Goal: Task Accomplishment & Management: Complete application form

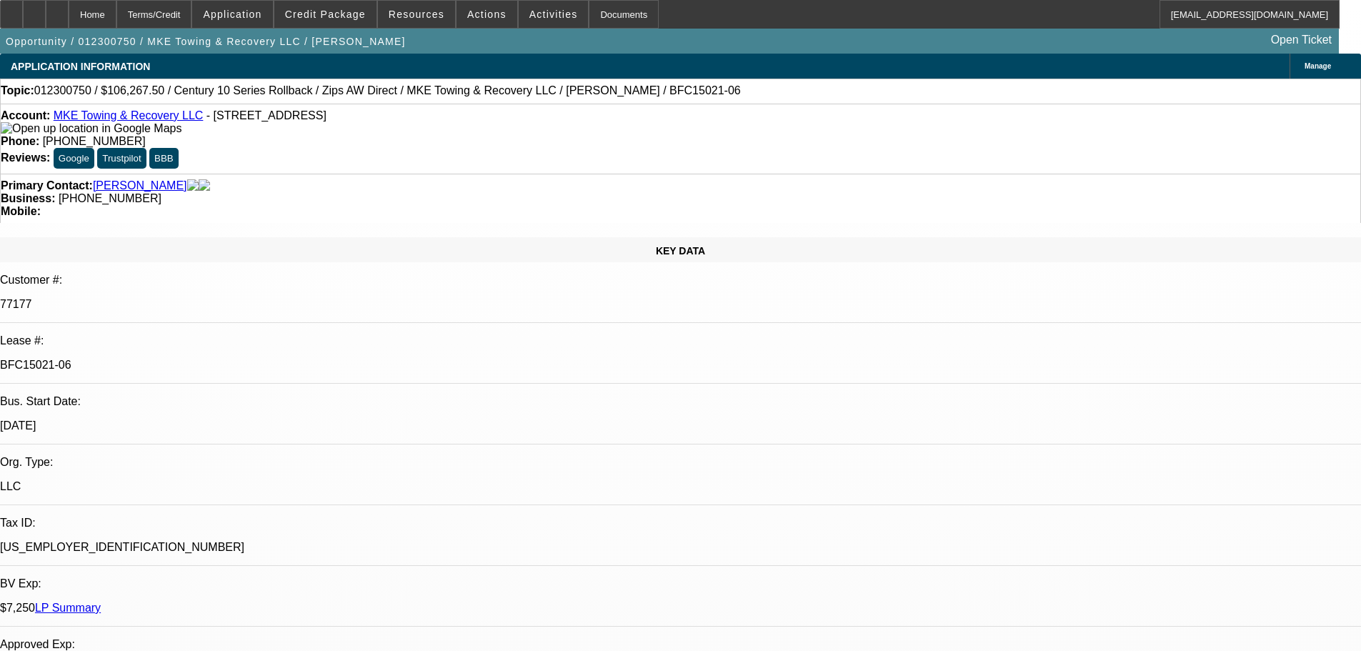
select select "0"
select select "2"
select select "0"
select select "6"
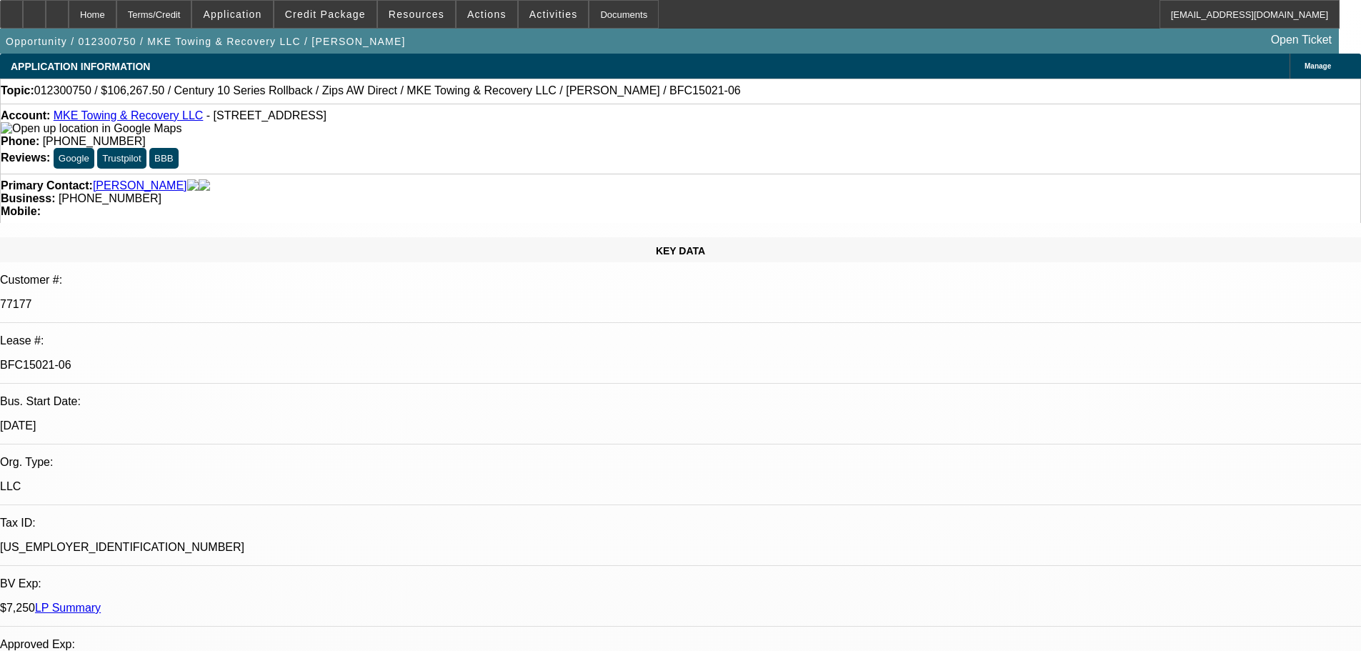
select select "0.1"
select select "0"
select select "2"
select select "0"
select select "6"
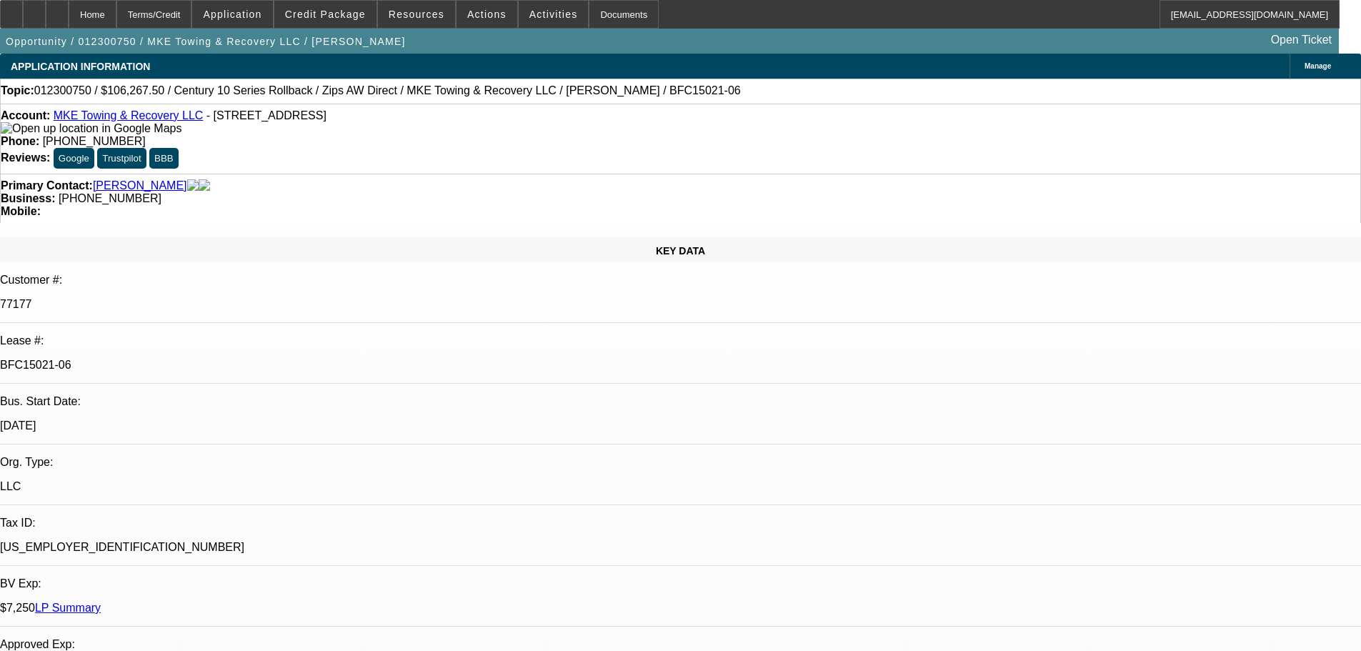
select select "0"
select select "2"
select select "0"
select select "6"
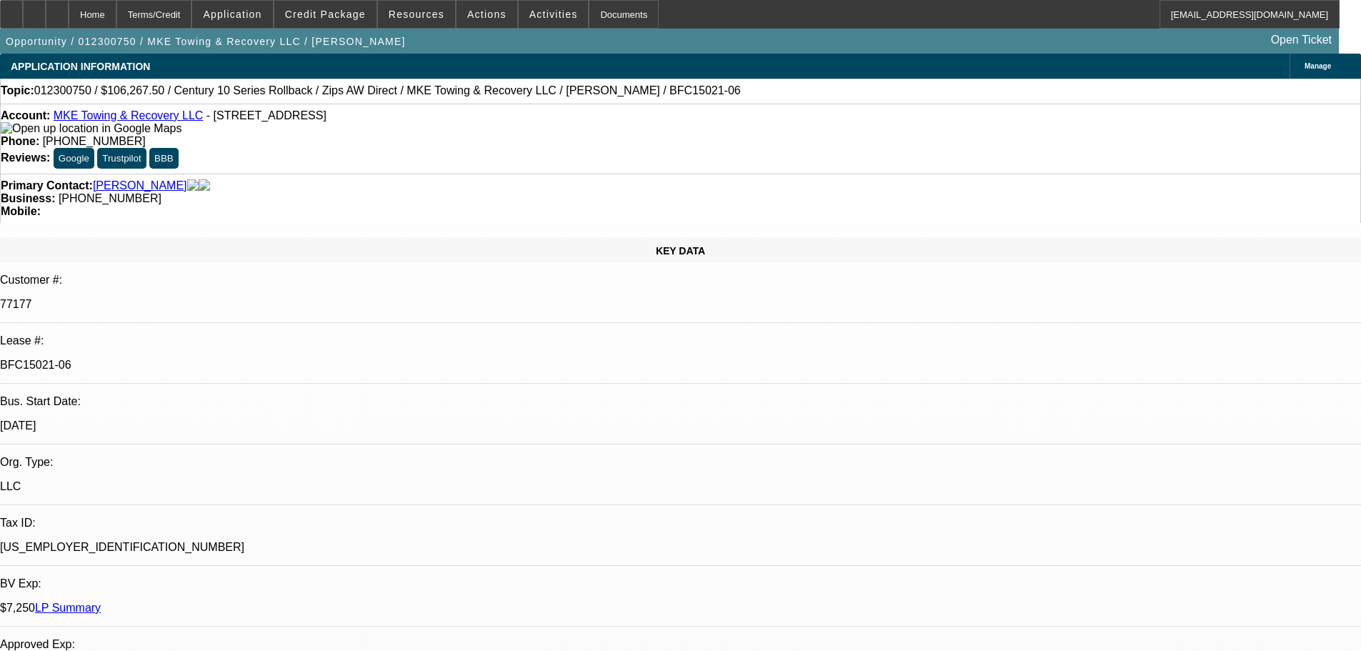
select select "0"
select select "2"
select select "0"
select select "6"
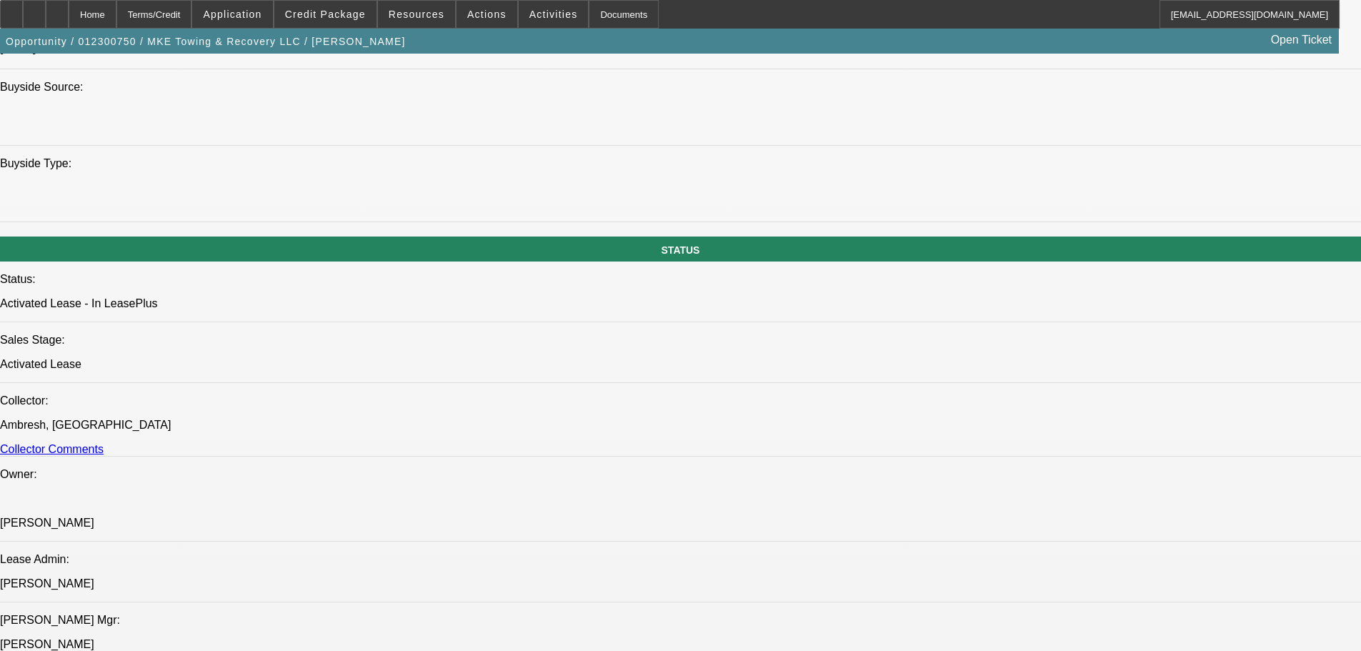
scroll to position [1464, 0]
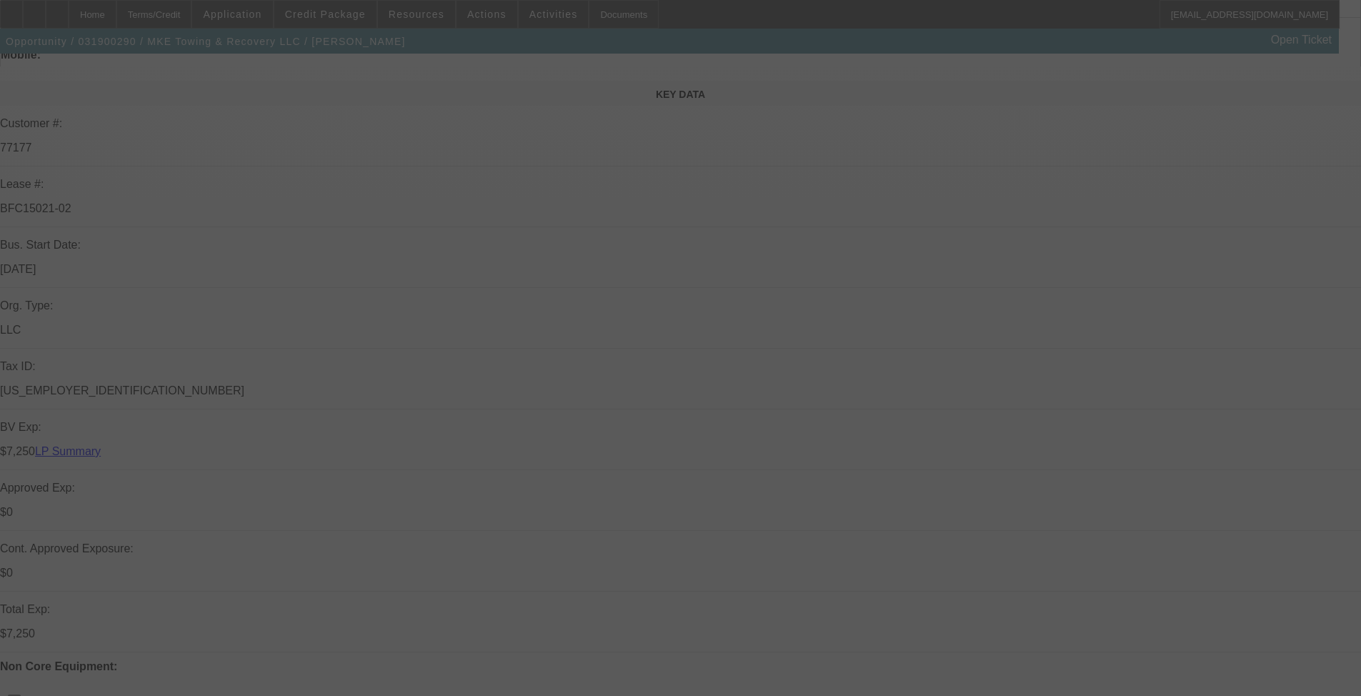
scroll to position [286, 0]
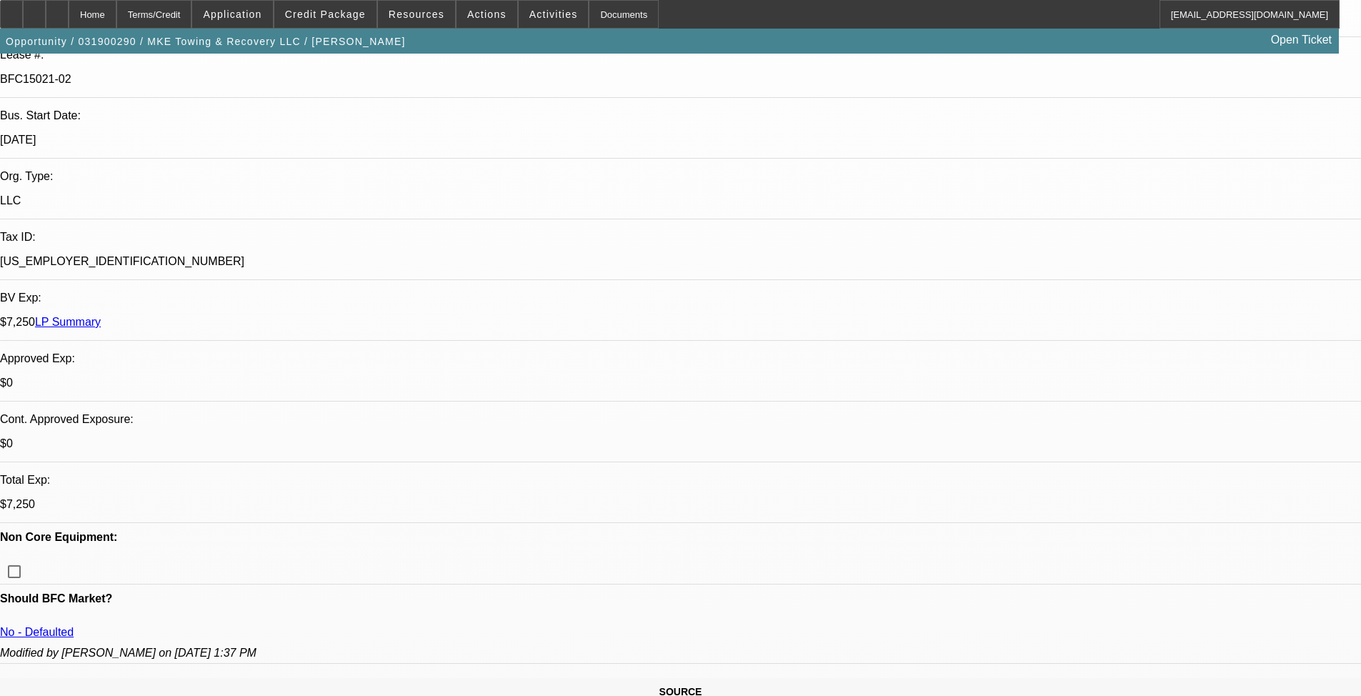
select select "0"
select select "2"
select select "0.1"
select select "4"
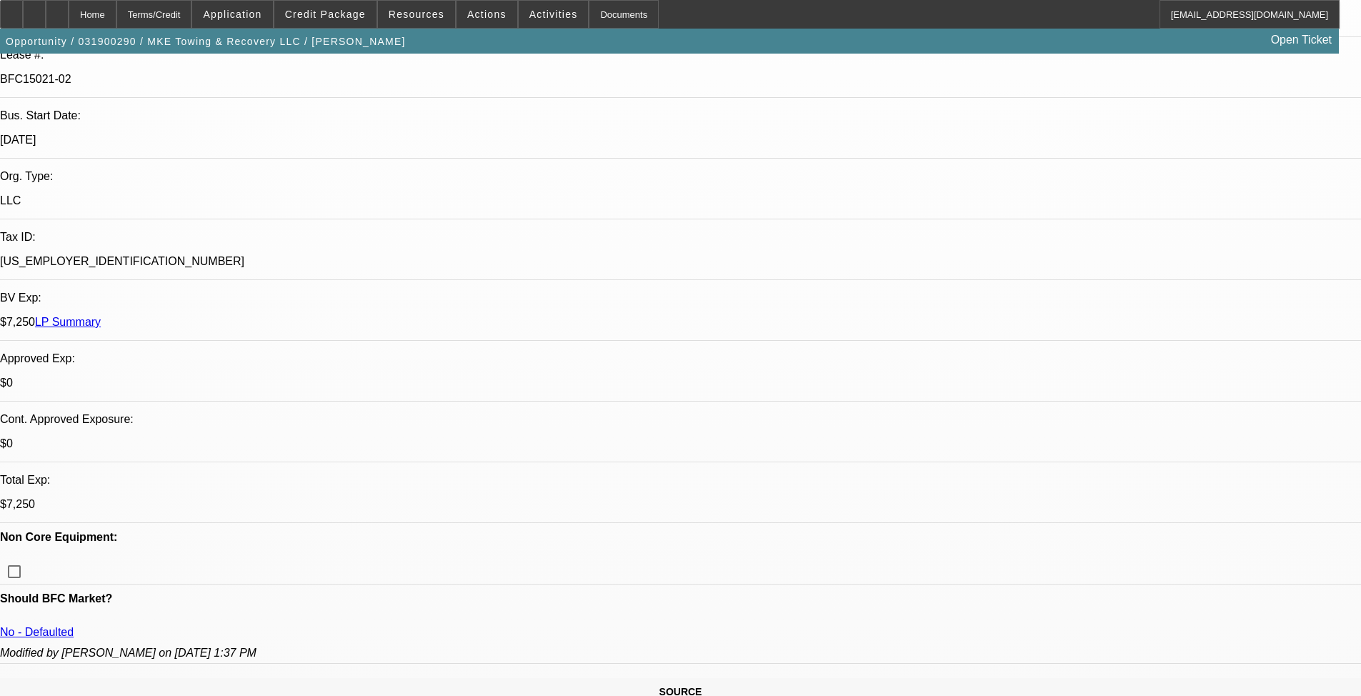
select select "0"
select select "2"
select select "0.1"
select select "4"
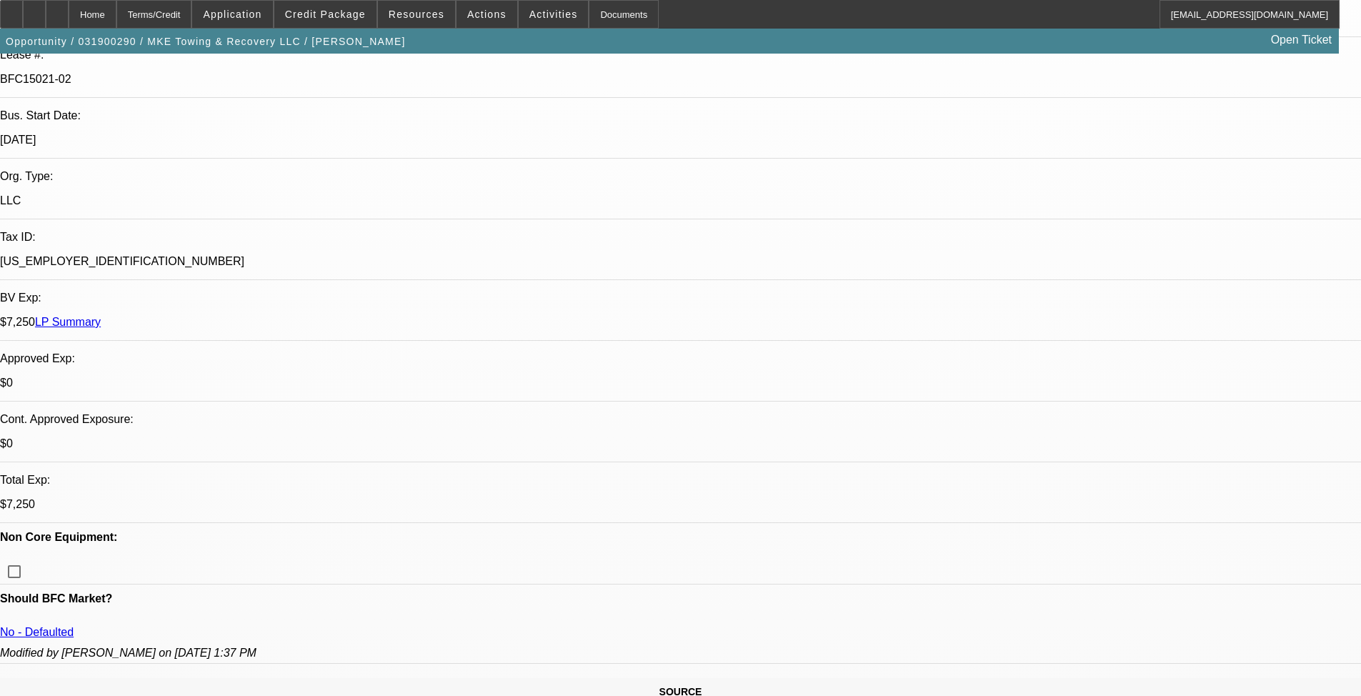
select select "0"
select select "2"
select select "0.1"
select select "4"
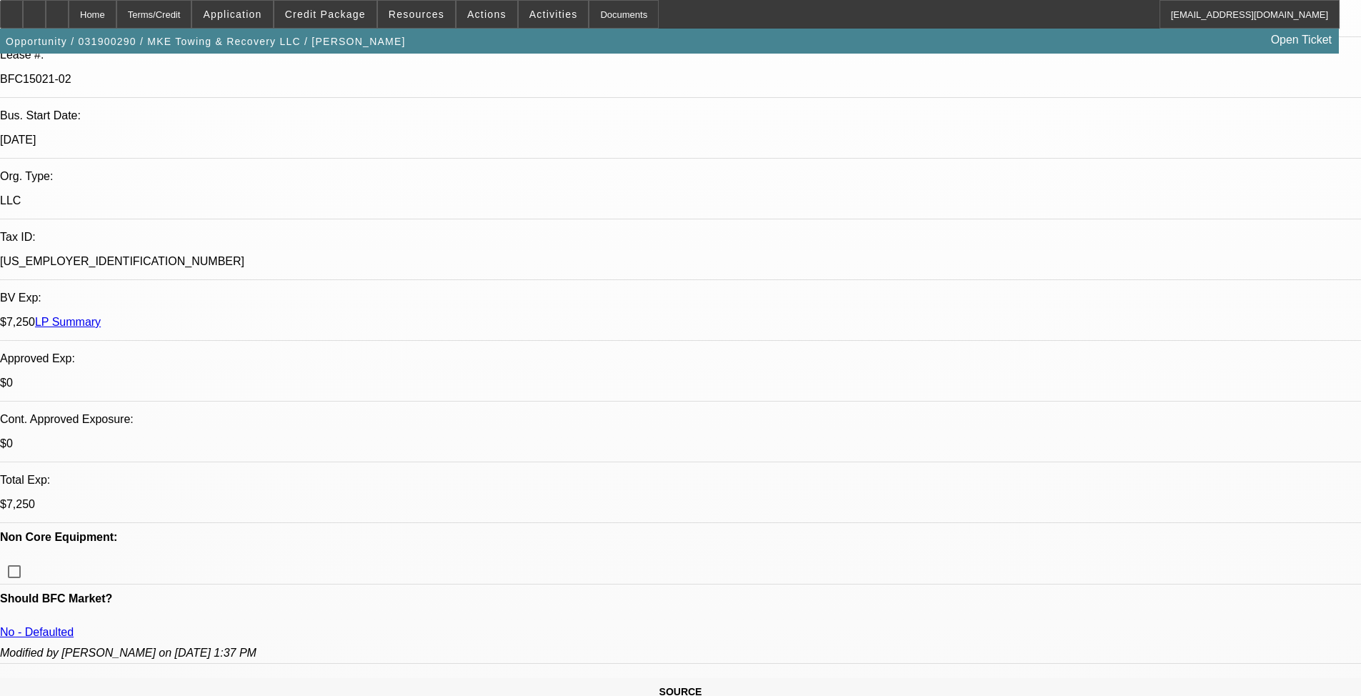
select select "0"
select select "2"
select select "0.1"
select select "4"
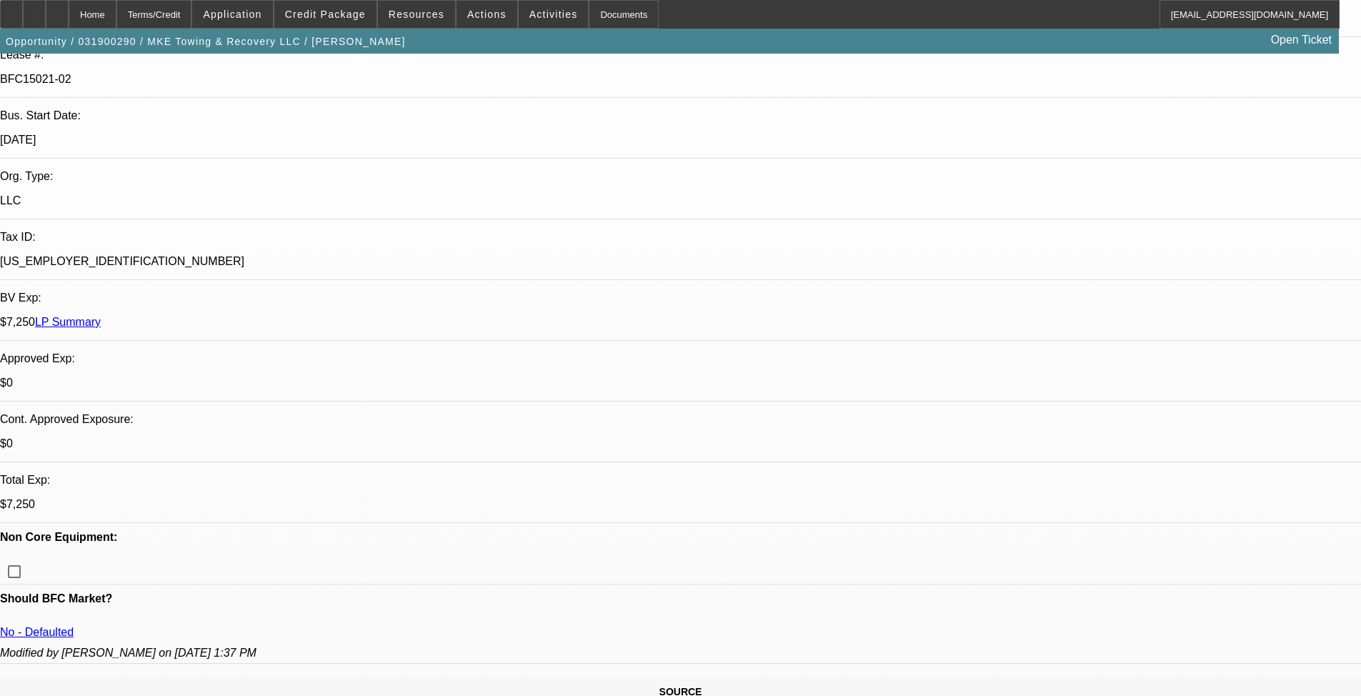
scroll to position [500, 0]
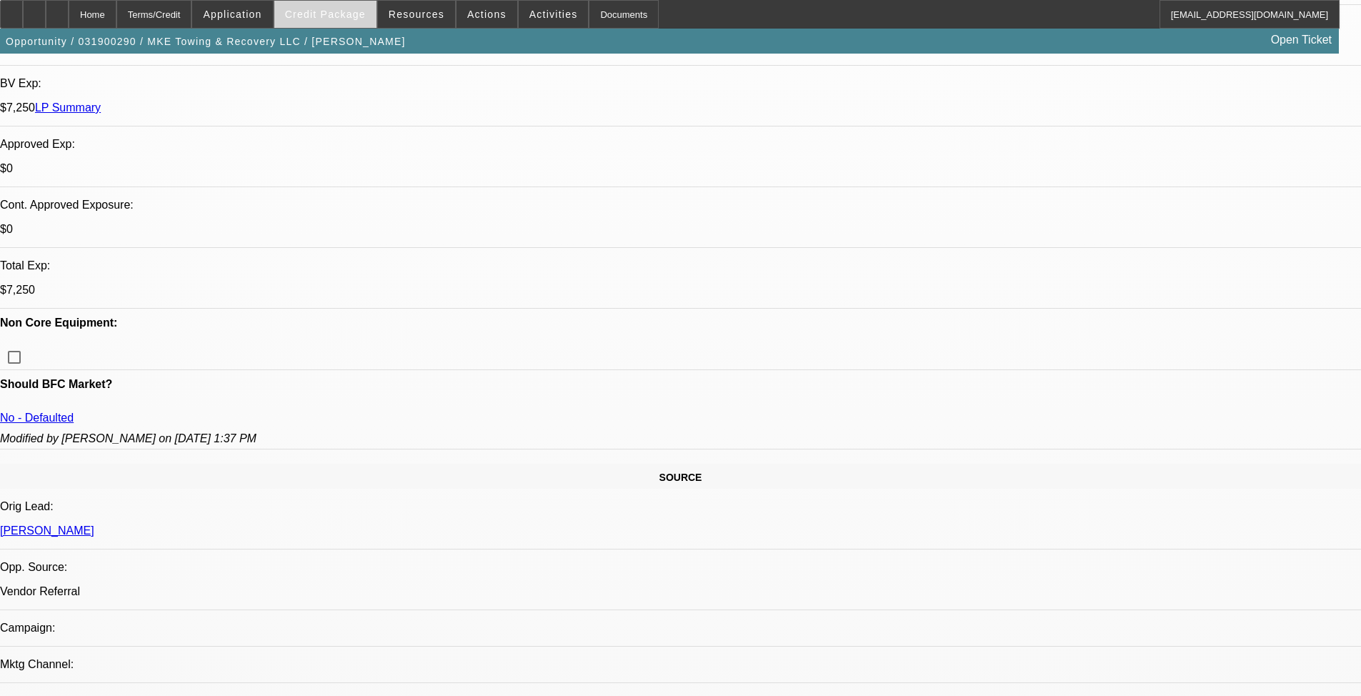
click at [350, 19] on span "Credit Package" at bounding box center [325, 14] width 81 height 11
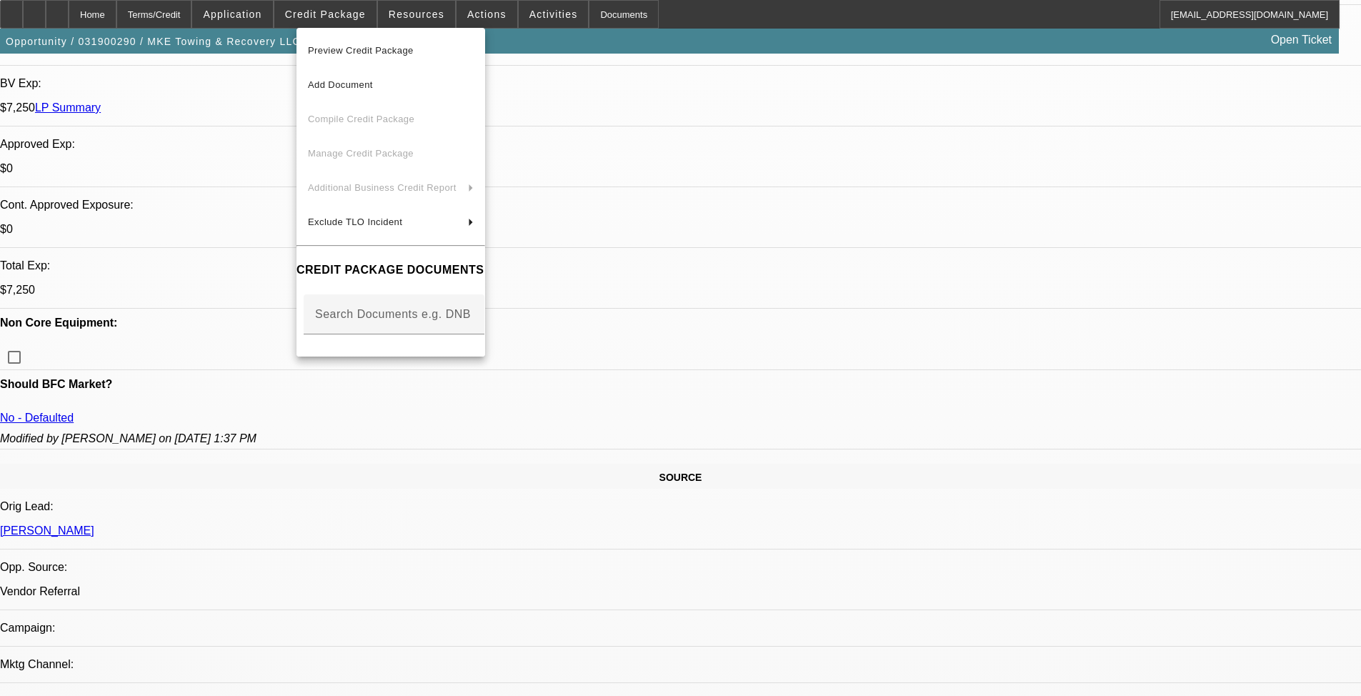
click at [364, 48] on span "Preview Credit Package" at bounding box center [361, 50] width 106 height 11
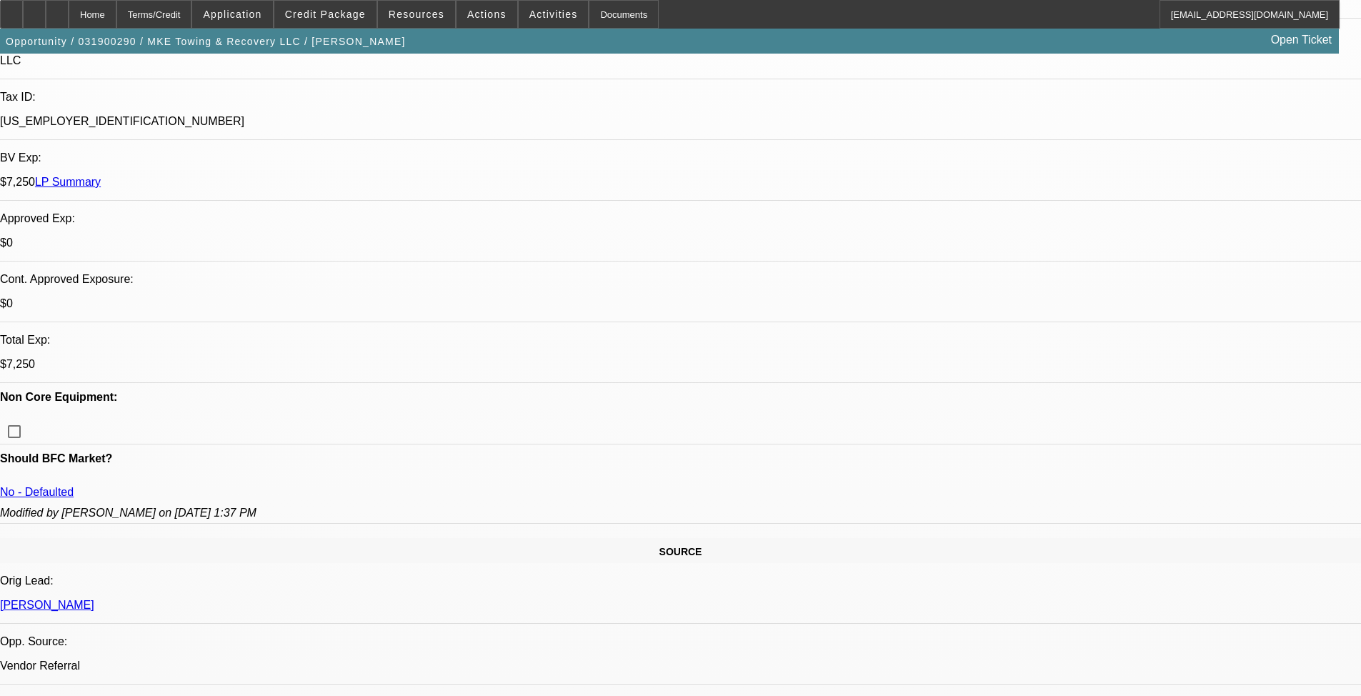
scroll to position [357, 0]
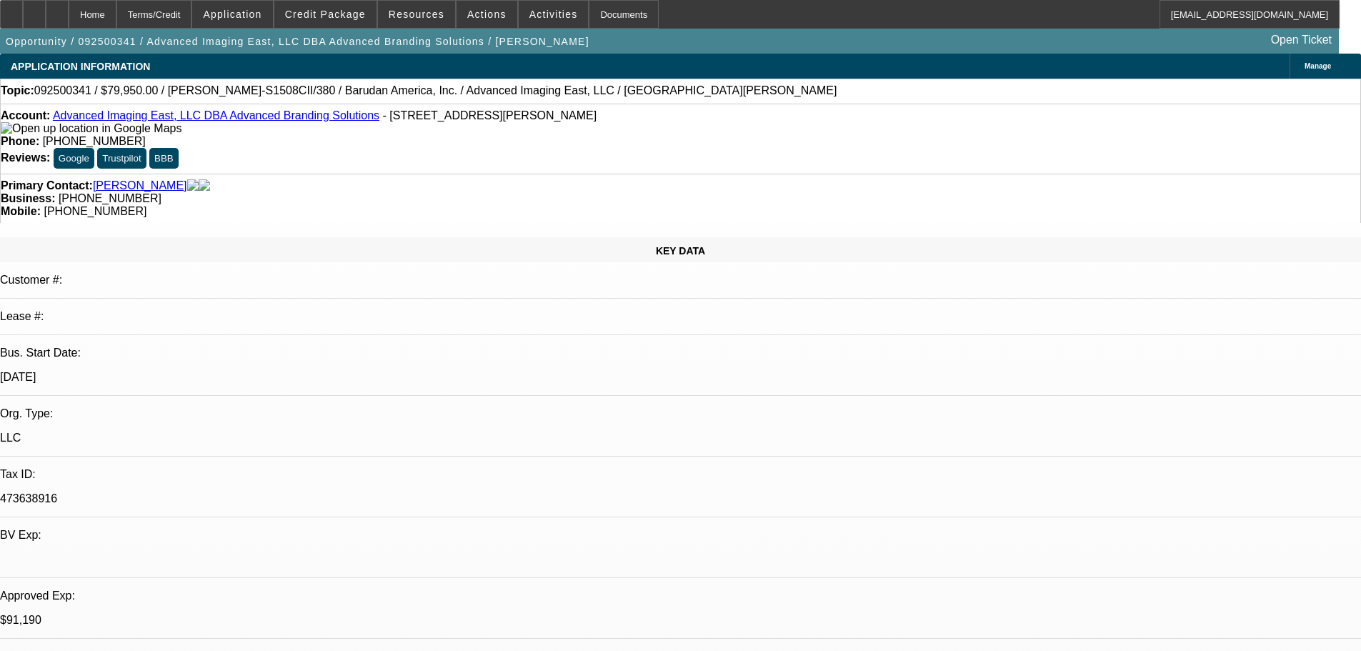
select select "0"
select select "2"
select select "0"
select select "6"
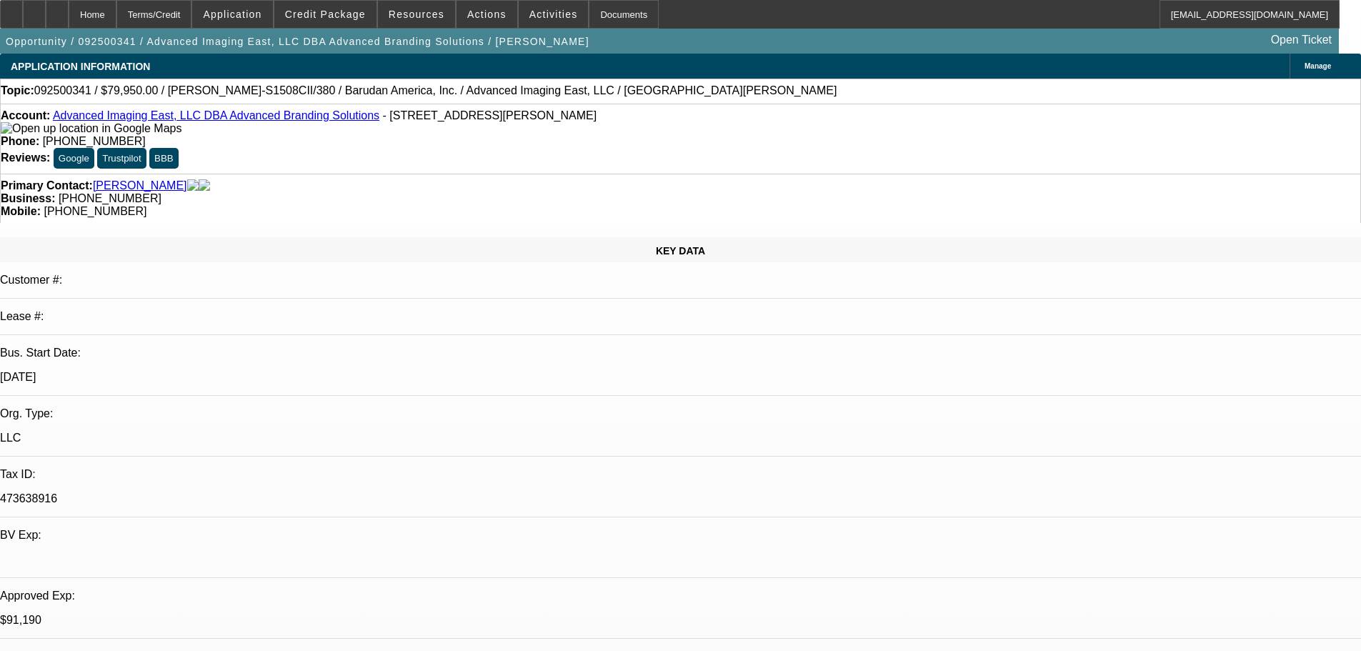
select select "0"
select select "2"
select select "0"
select select "6"
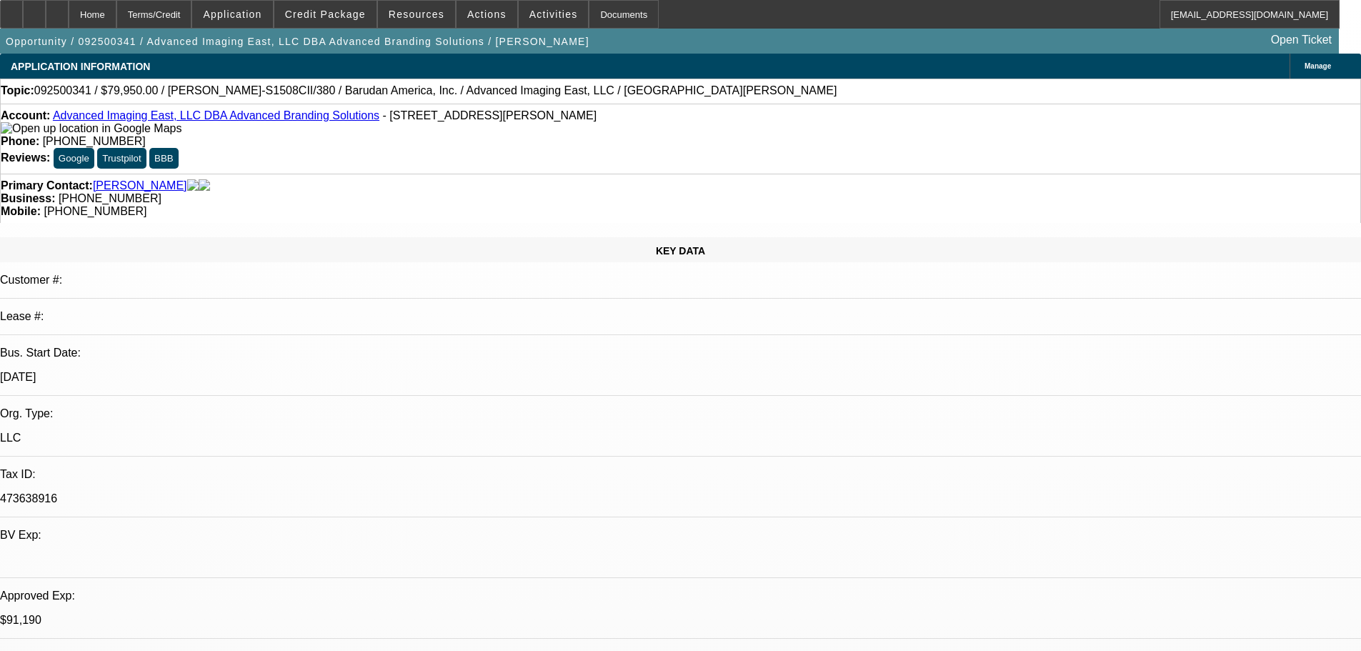
select select "0"
select select "2"
select select "0.1"
select select "4"
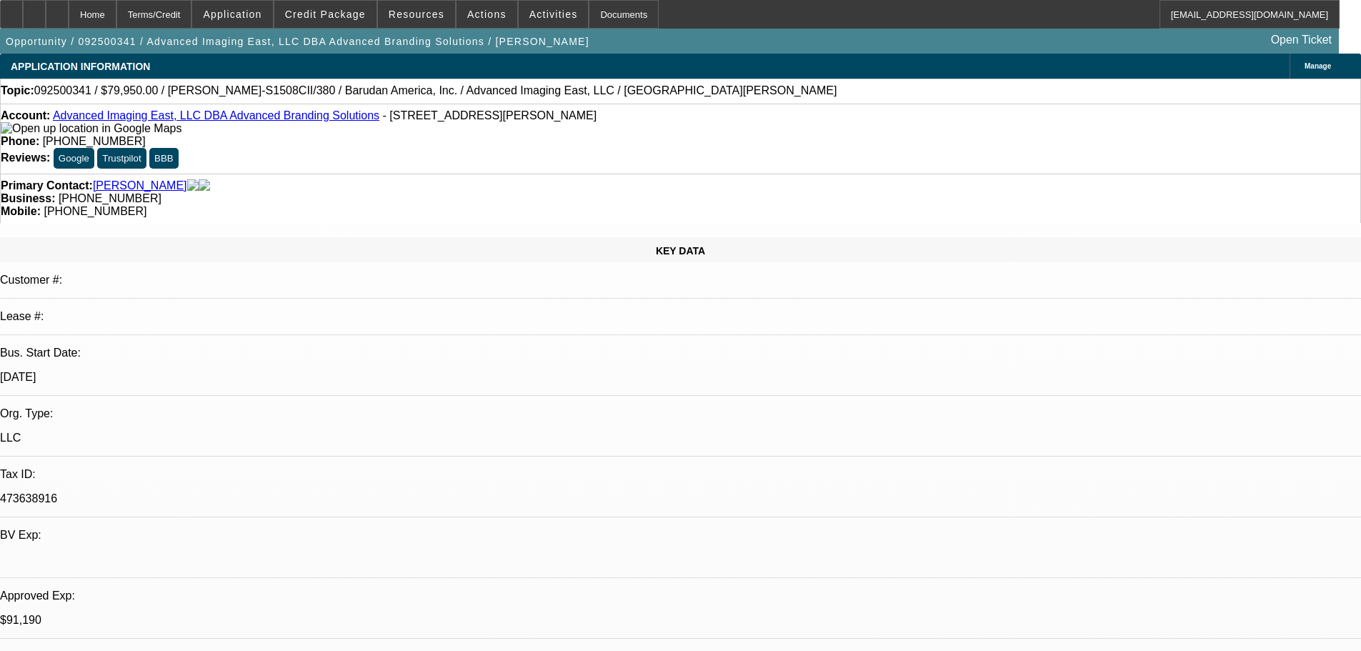
select select "0"
select select "2"
select select "0.1"
select select "4"
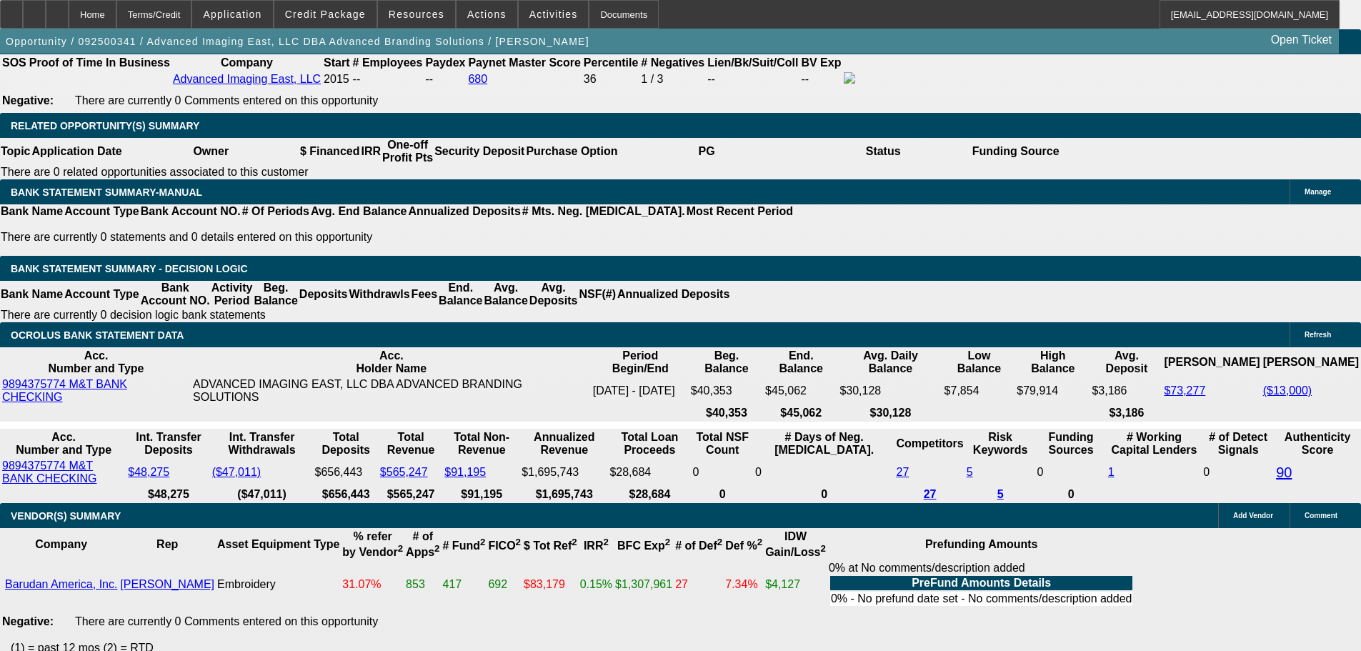
scroll to position [2358, 0]
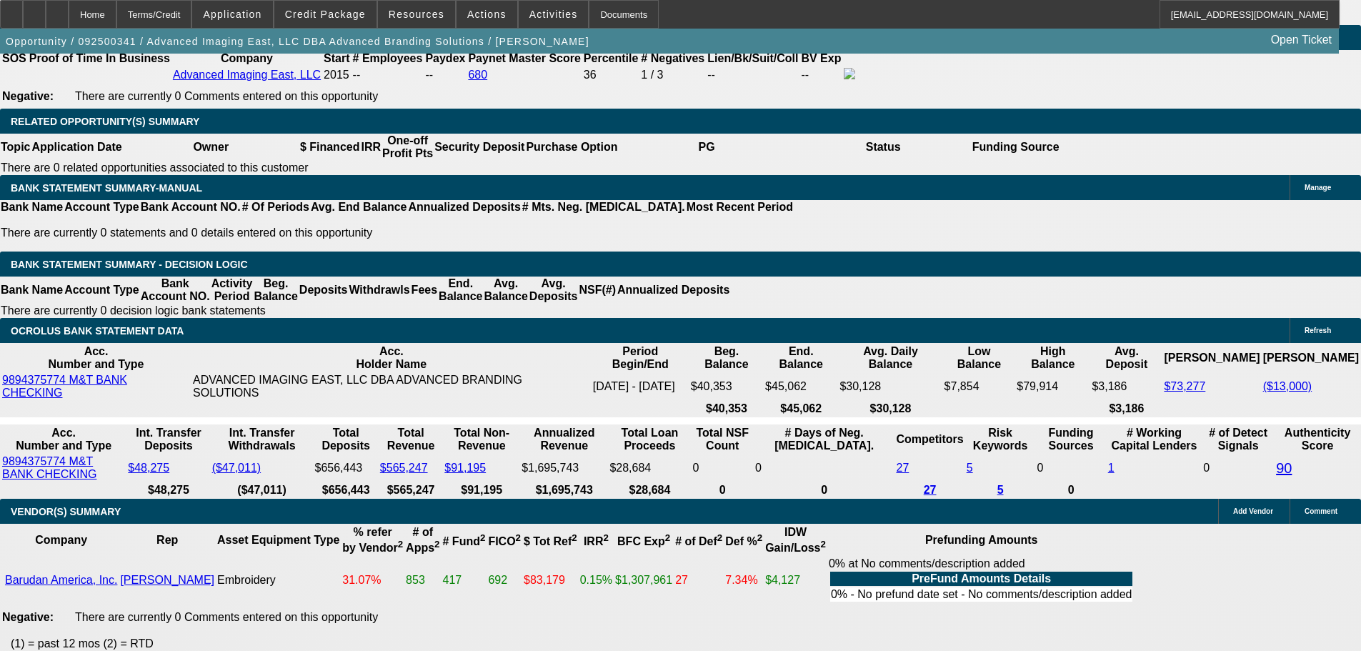
select select "3"
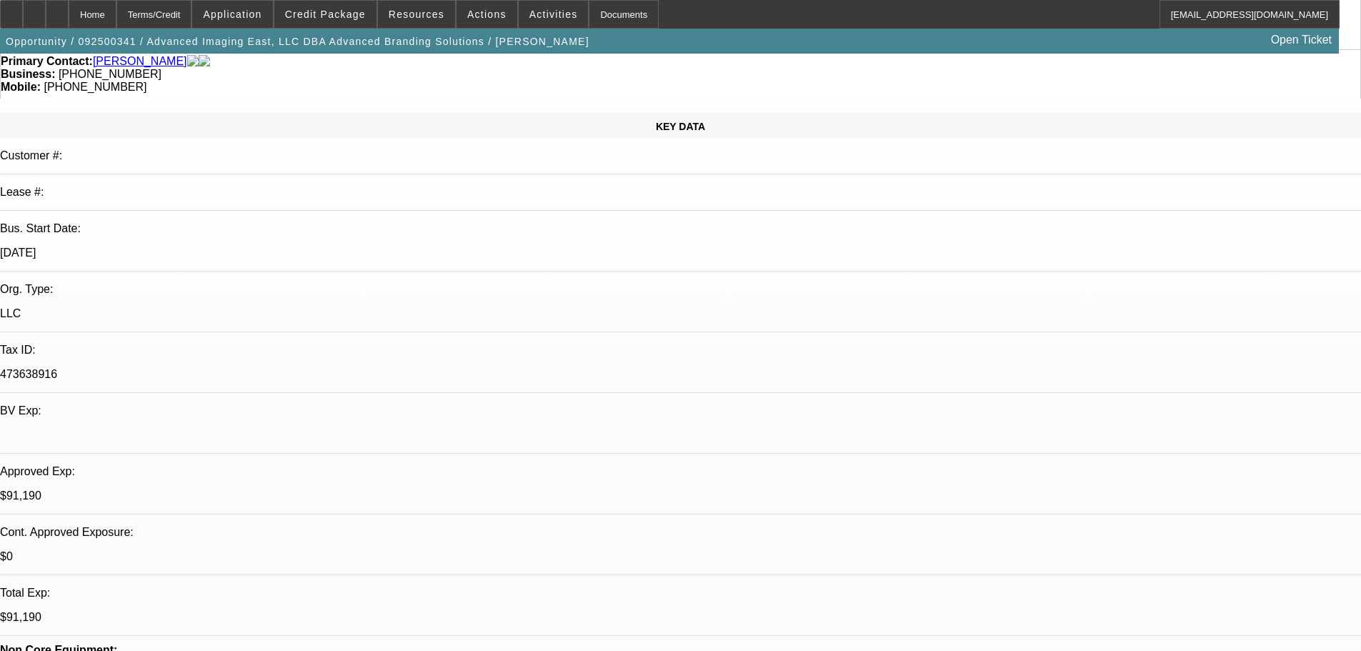
scroll to position [357, 0]
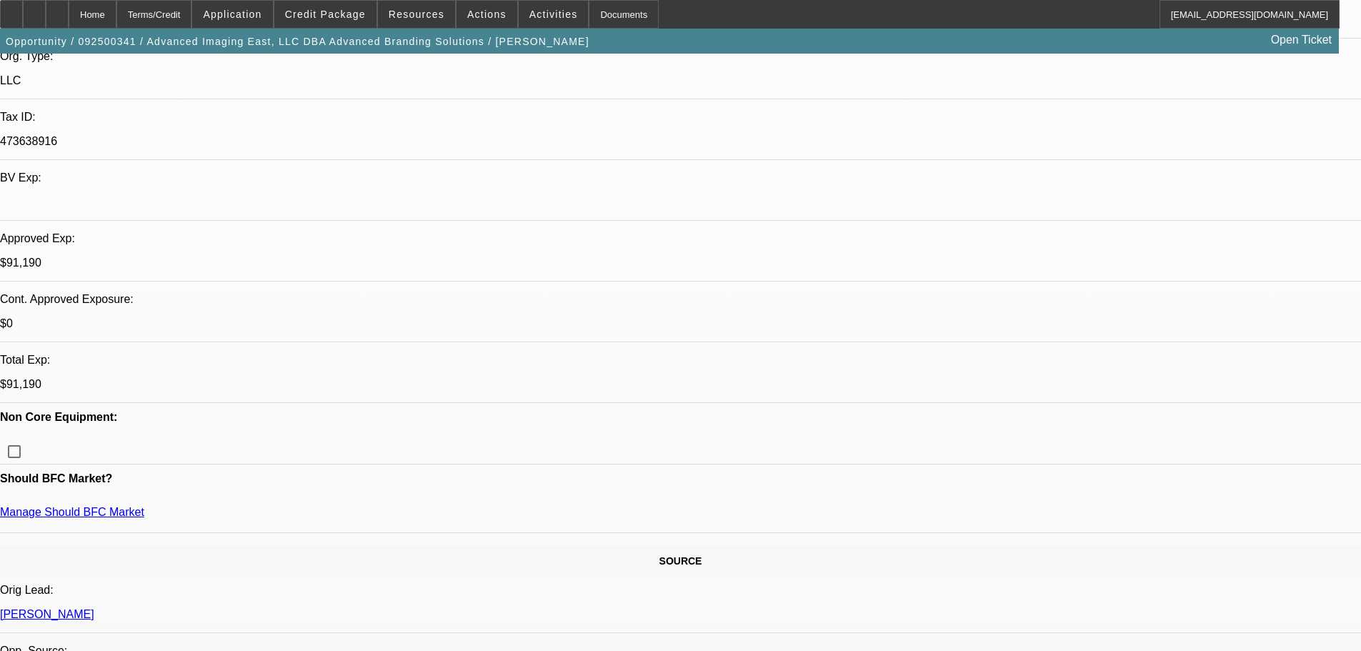
type textarea "HERES THE APPROVAL FOR THE BARUDAN - THX"
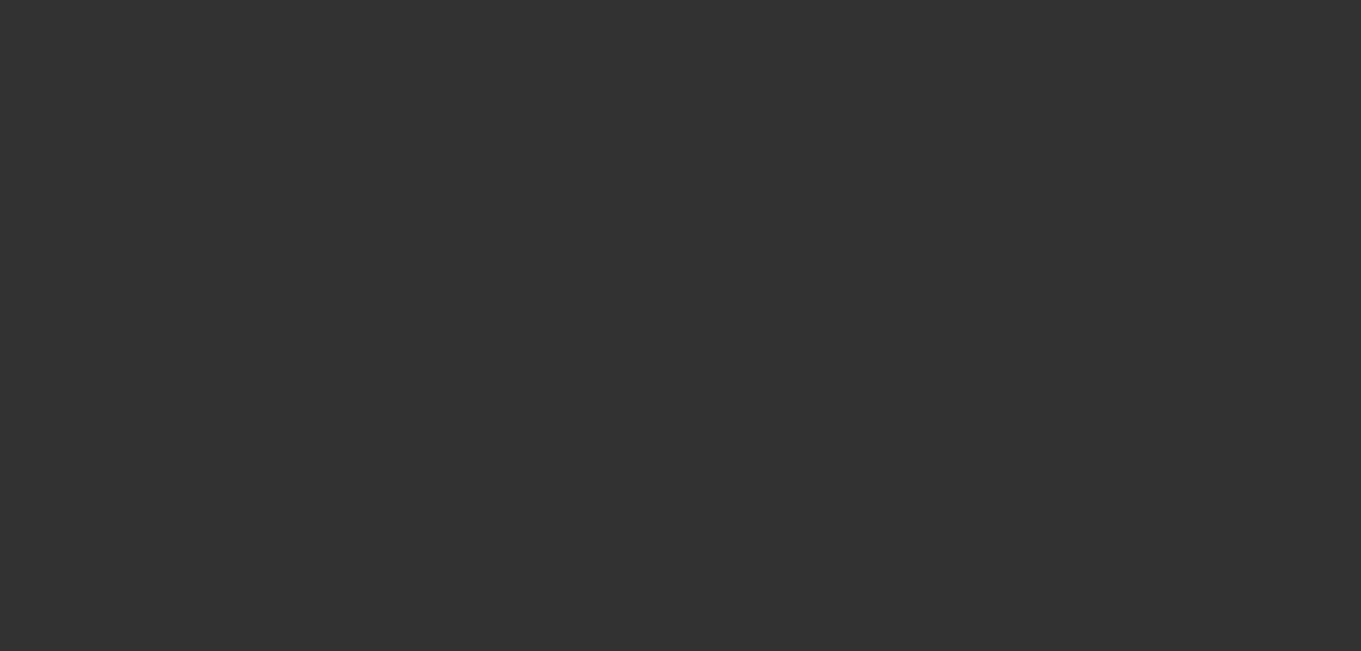
scroll to position [0, 0]
select select "0"
select select "2"
select select "0"
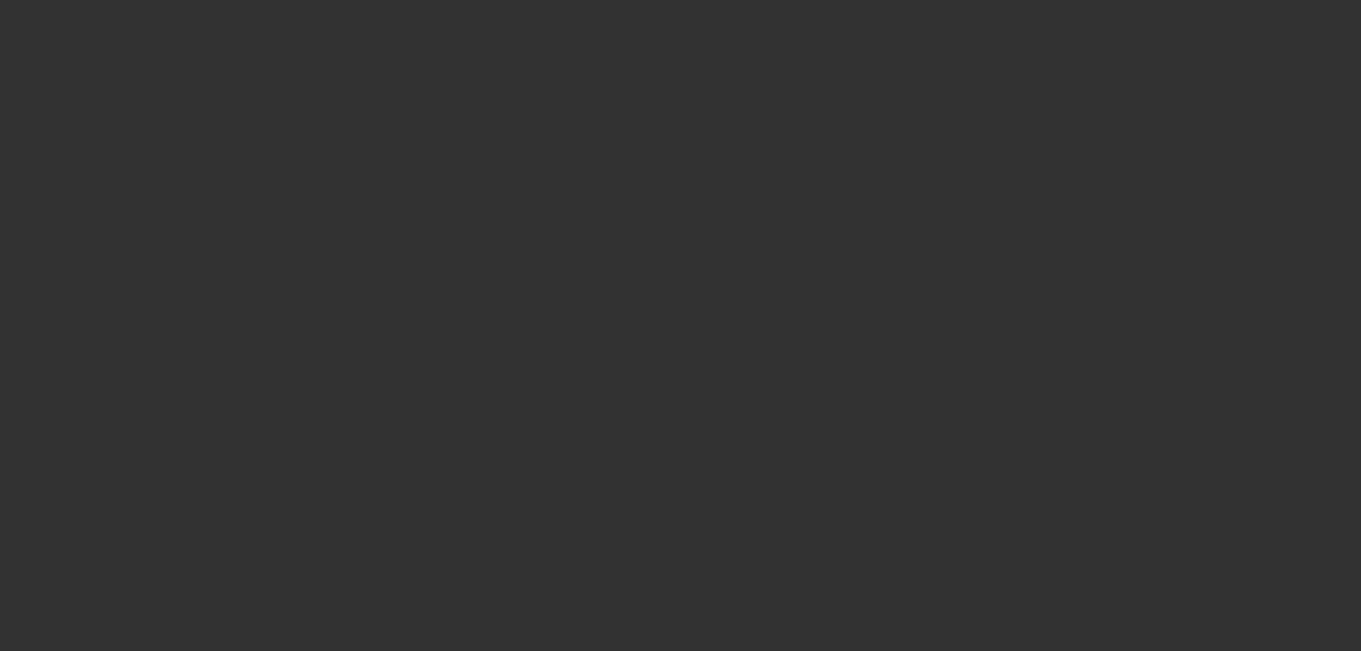
select select "6"
select select "0"
select select "2"
select select "0"
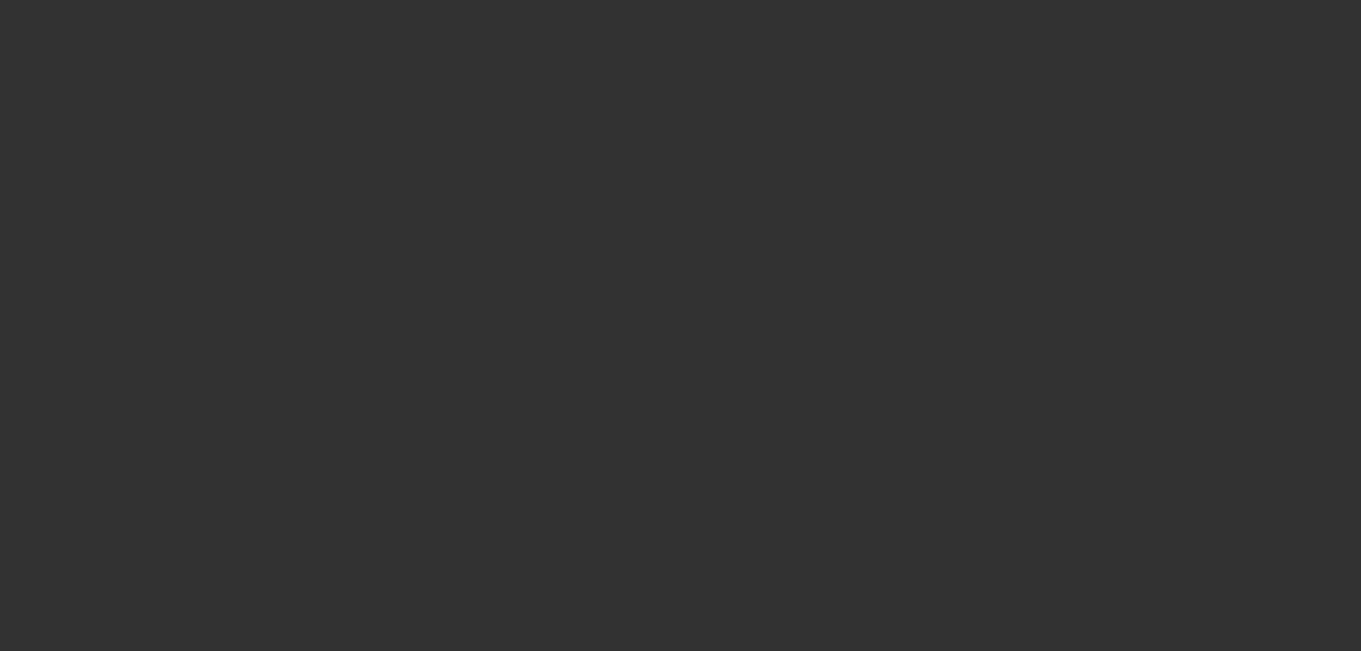
select select "6"
select select "0"
select select "2"
select select "0.1"
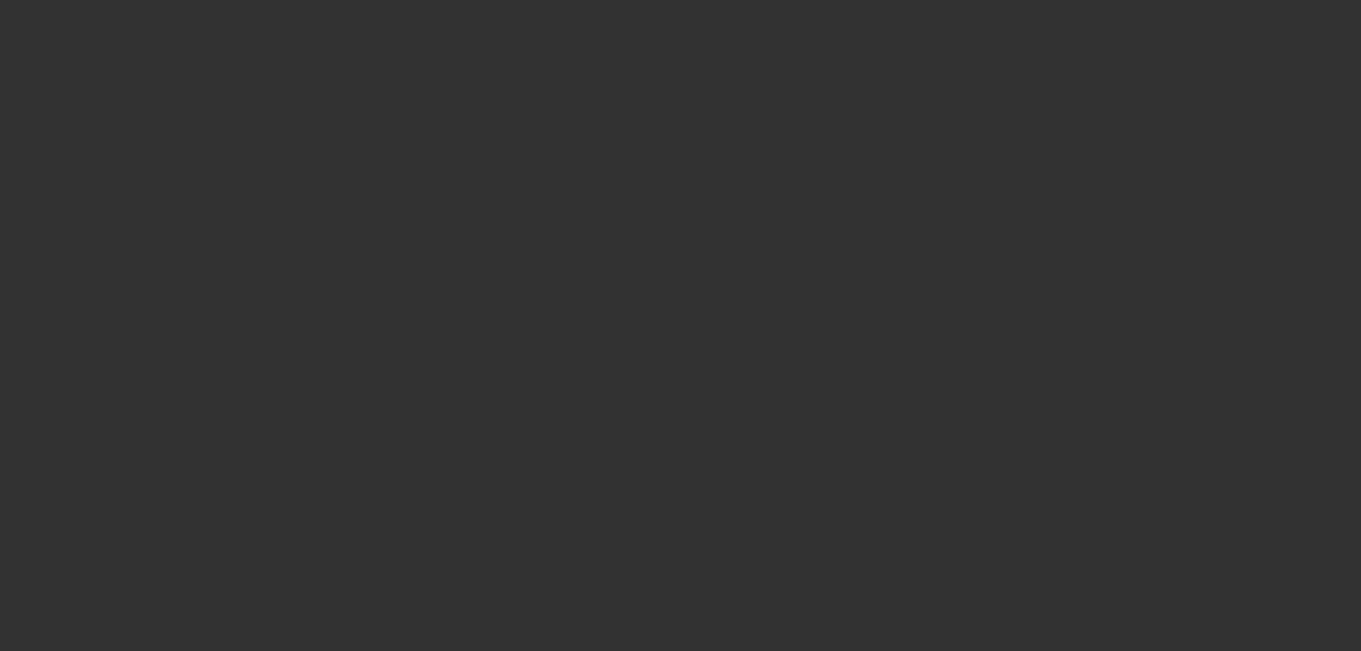
select select "4"
select select "0"
select select "2"
select select "0.1"
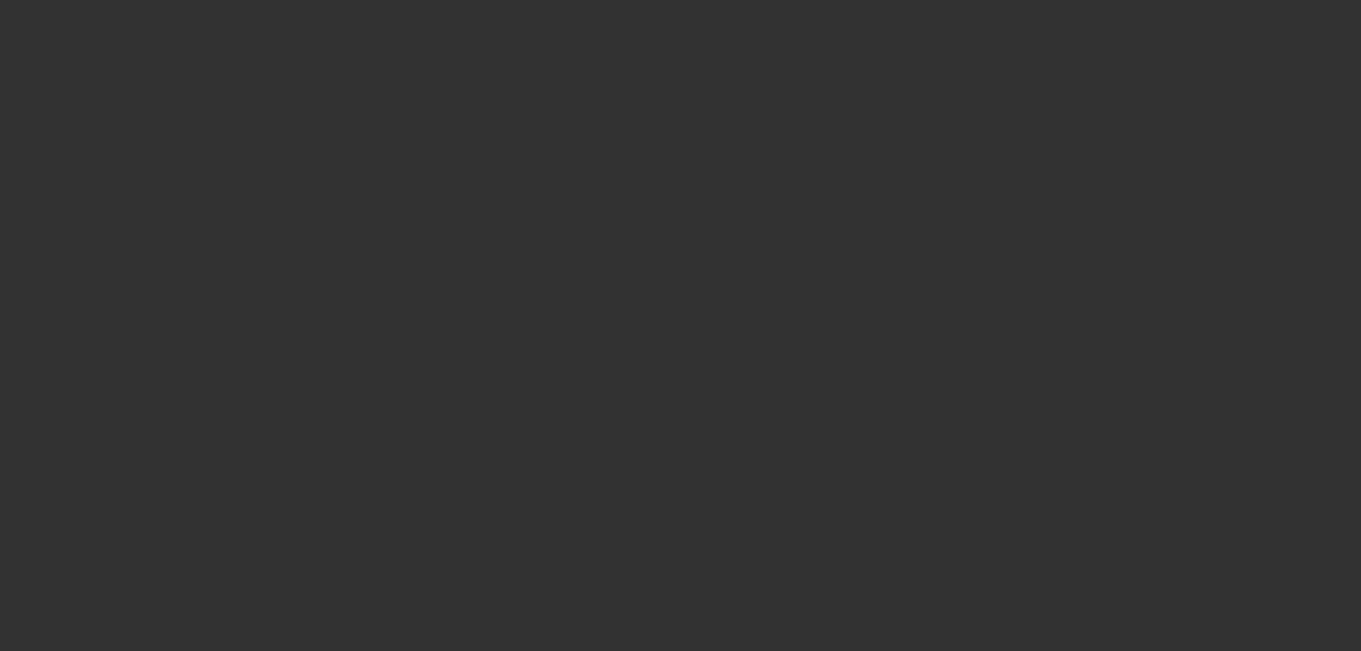
select select "4"
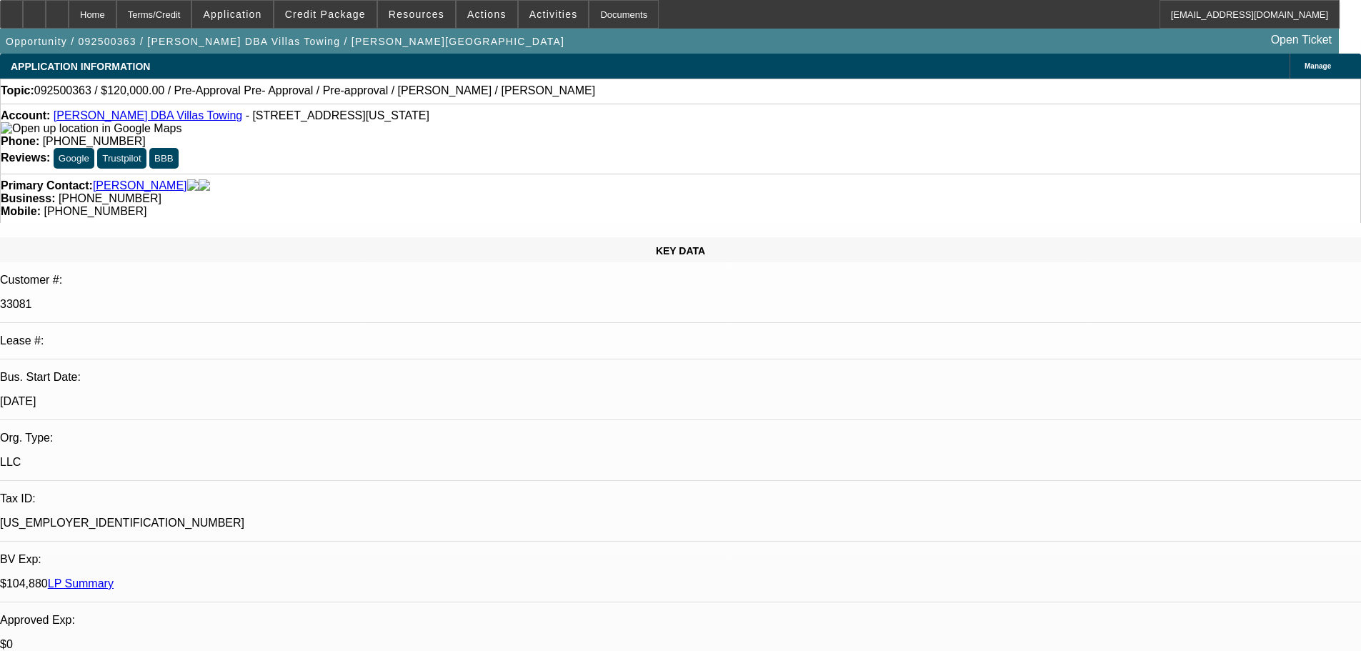
select select "0"
select select "2"
select select "0.1"
select select "4"
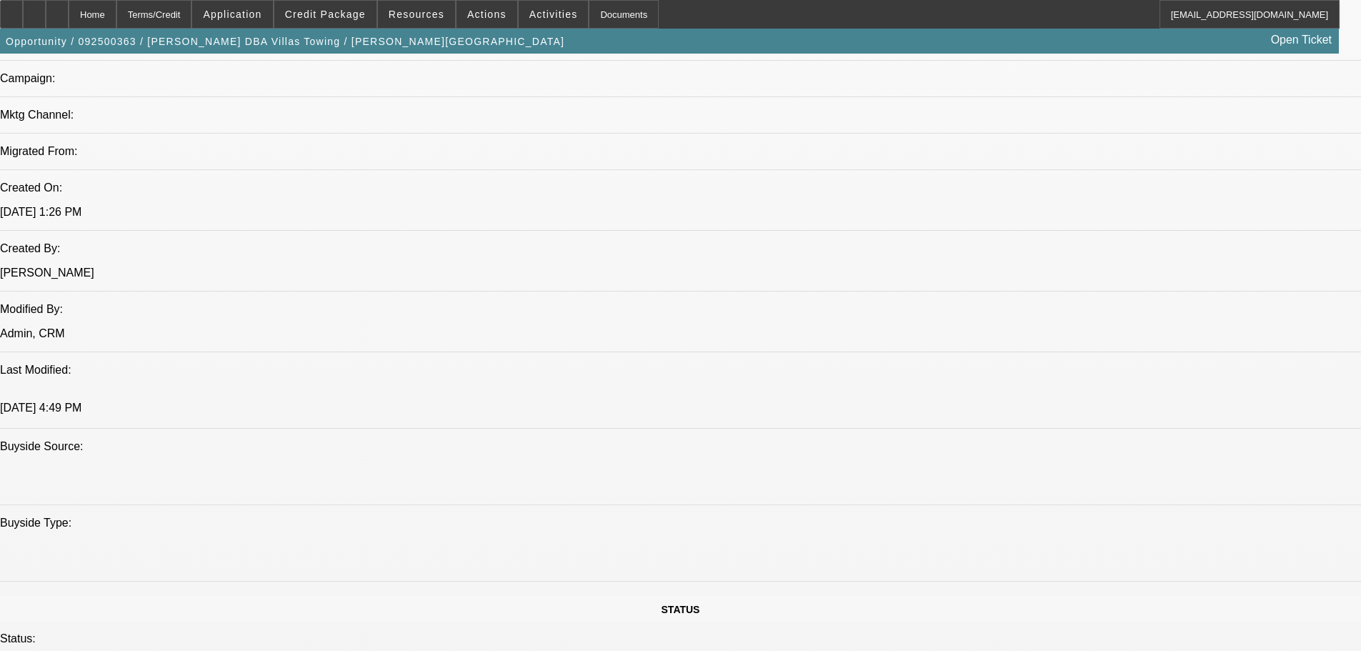
scroll to position [1358, 0]
